Goal: Information Seeking & Learning: Find contact information

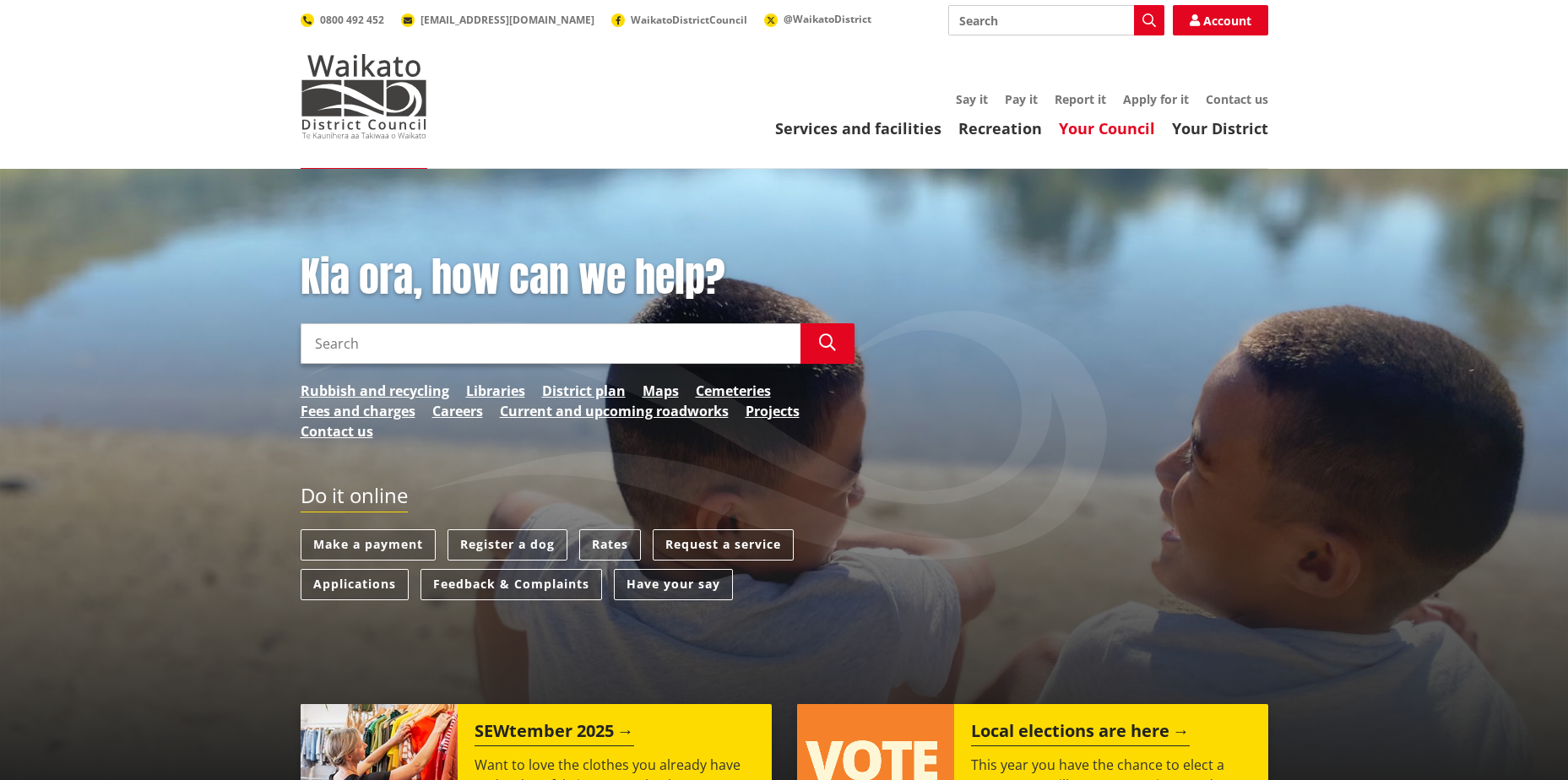
click at [1095, 132] on link "Your Council" at bounding box center [1107, 128] width 96 height 20
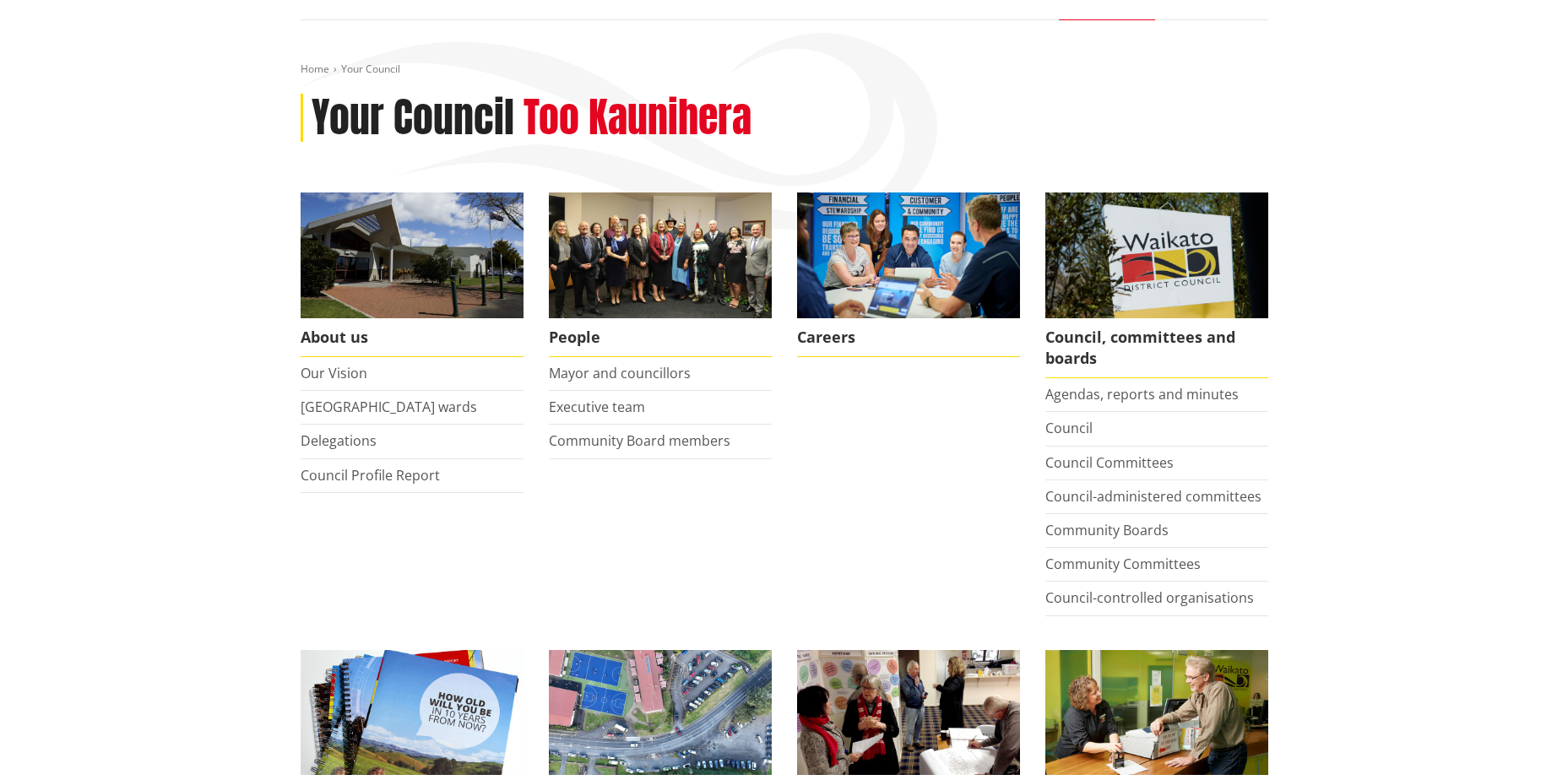
scroll to position [169, 0]
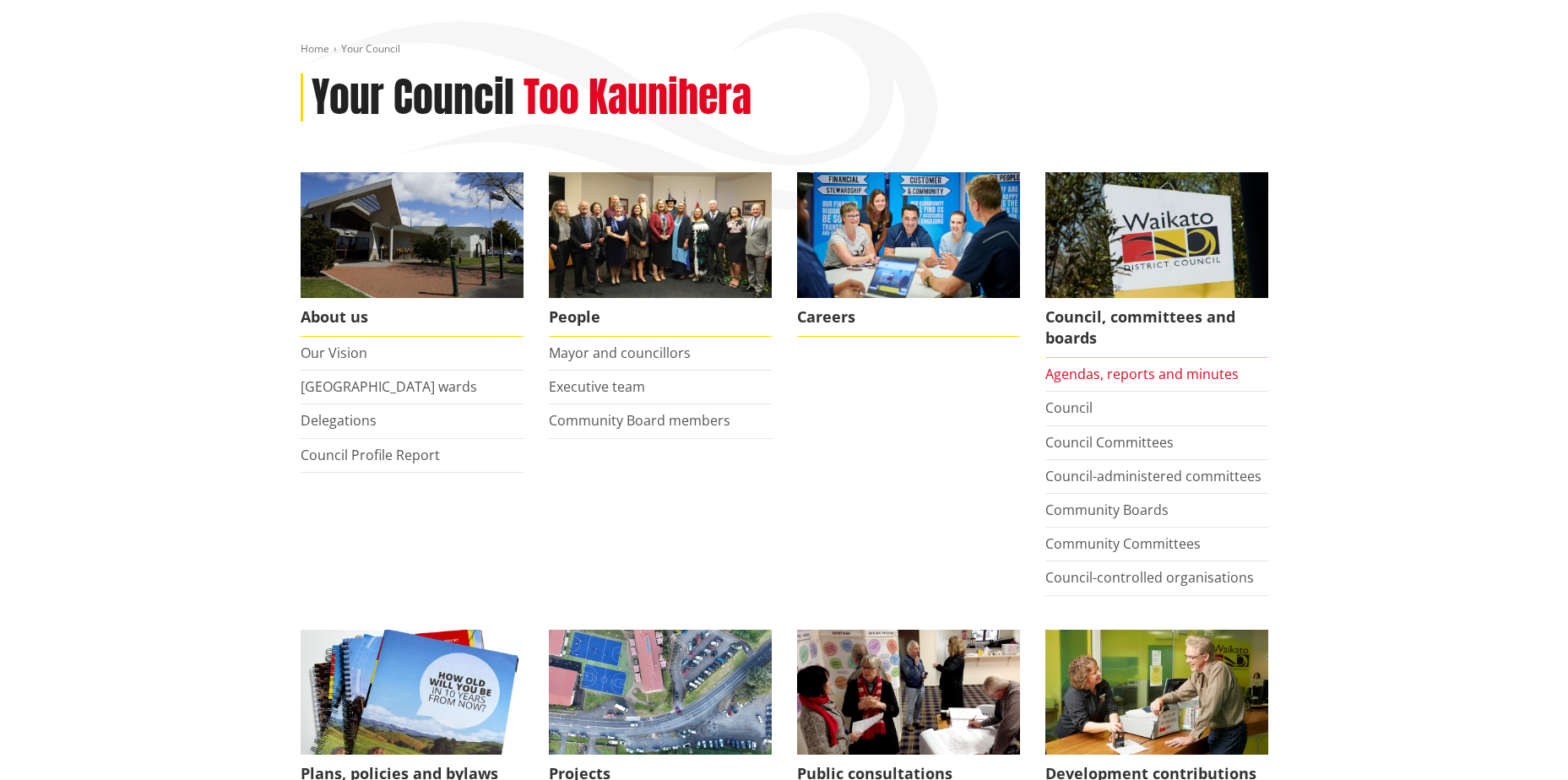
click at [1215, 377] on link "Agendas, reports and minutes" at bounding box center [1142, 374] width 193 height 19
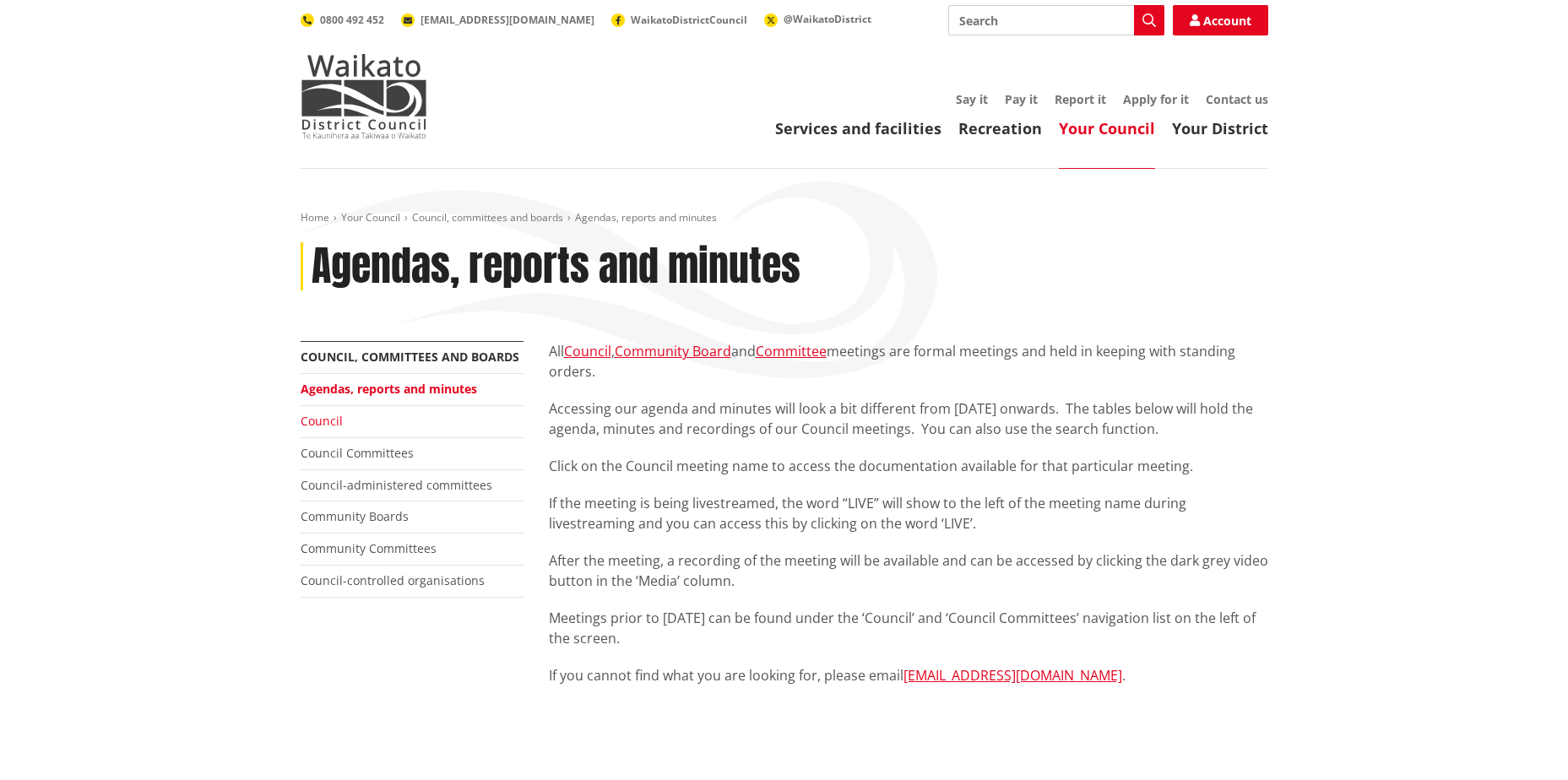
click at [320, 416] on link "Council" at bounding box center [322, 420] width 43 height 16
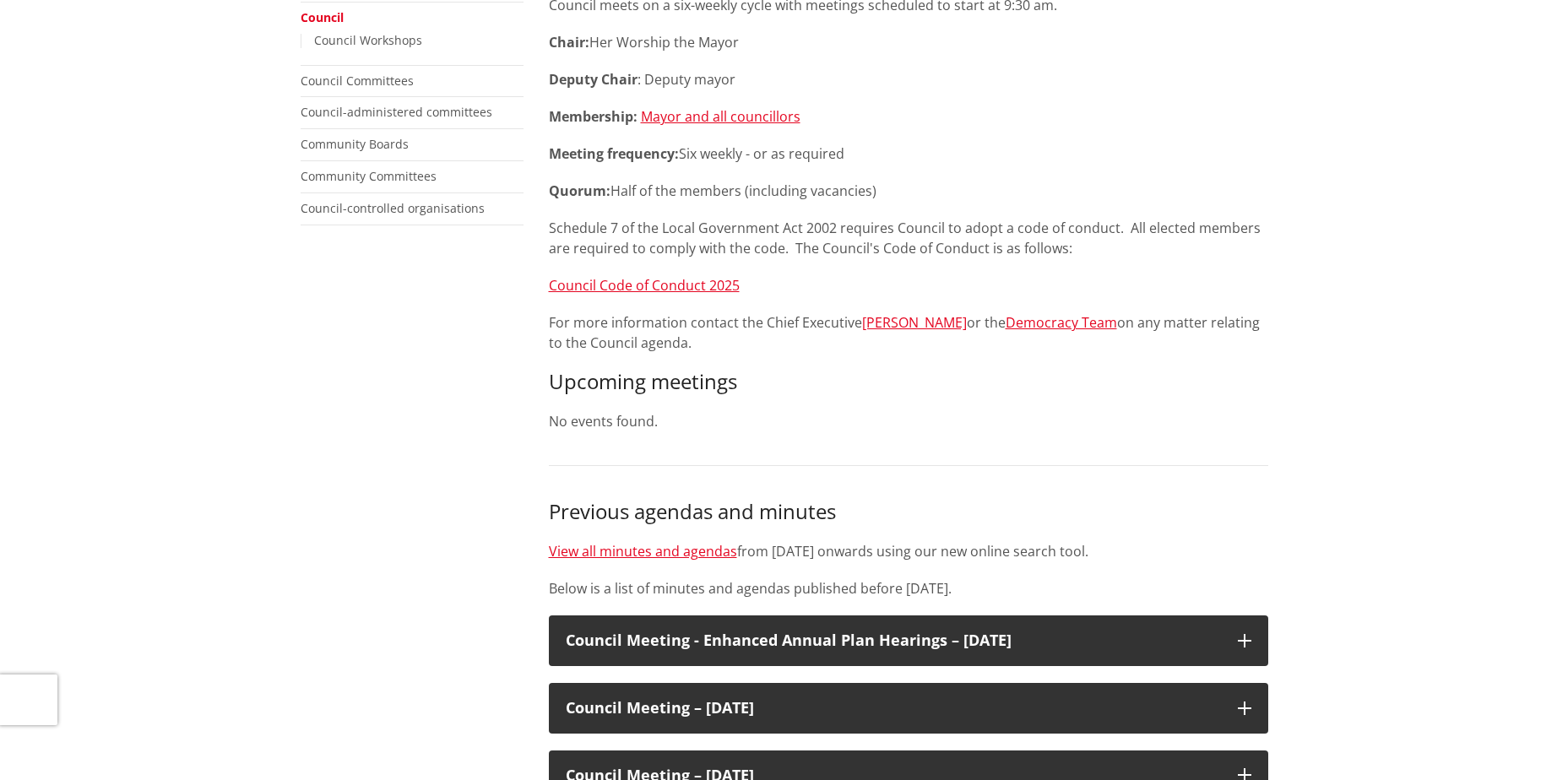
scroll to position [84, 0]
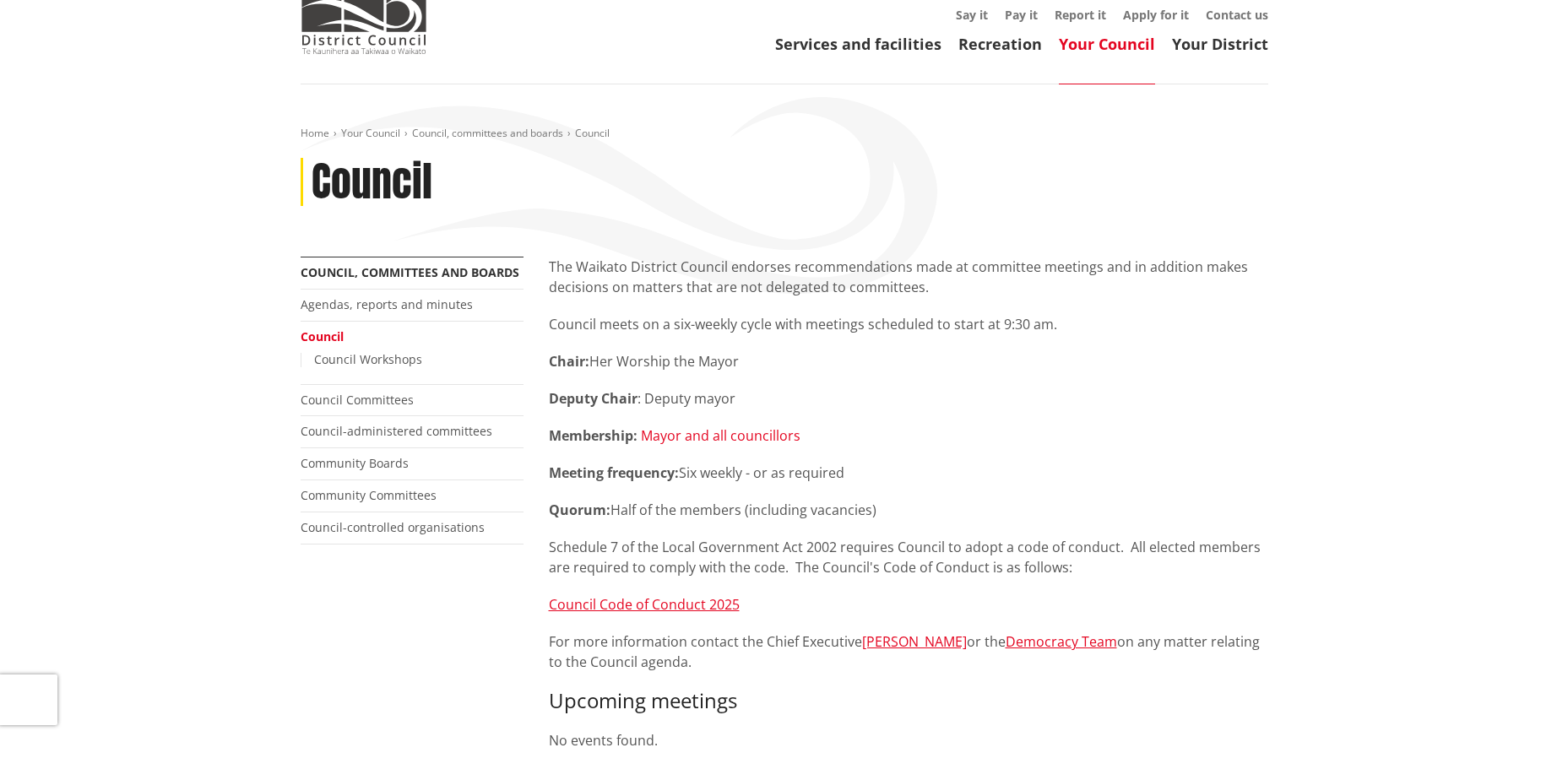
click at [719, 437] on link "Mayor and all councillors" at bounding box center [721, 436] width 160 height 19
